Goal: Task Accomplishment & Management: Complete application form

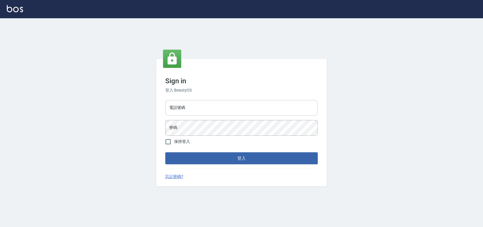
click at [239, 107] on input "電話號碼" at bounding box center [241, 107] width 153 height 15
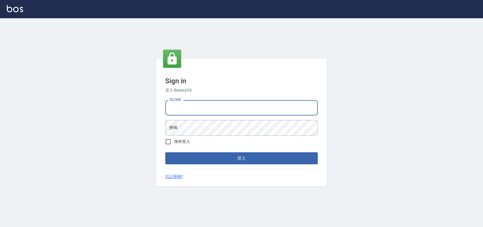
type input "0900000991"
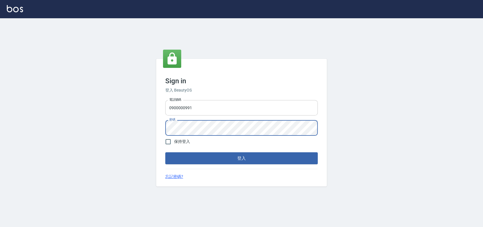
click at [165, 152] on button "登入" at bounding box center [241, 158] width 153 height 12
